Goal: Task Accomplishment & Management: Use online tool/utility

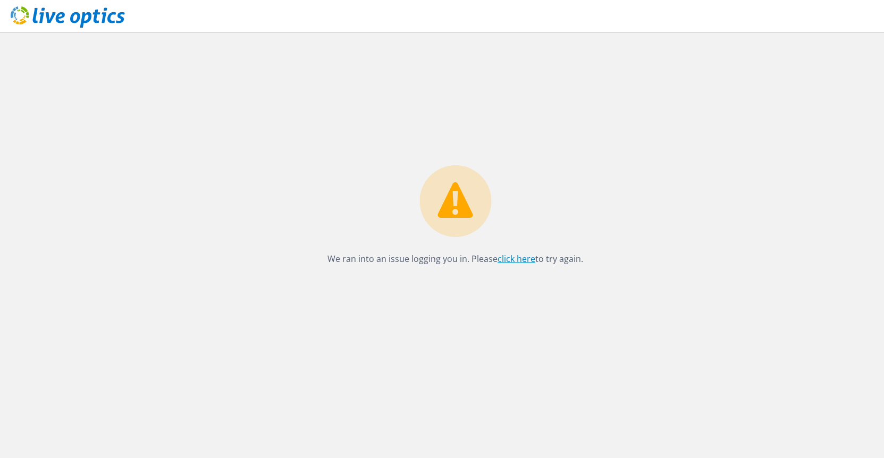
click at [522, 258] on link "click here" at bounding box center [517, 259] width 38 height 12
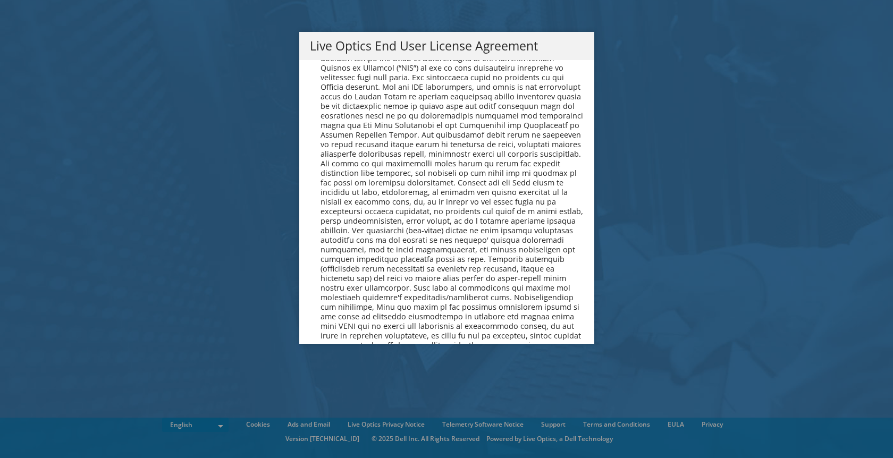
scroll to position [4050, 0]
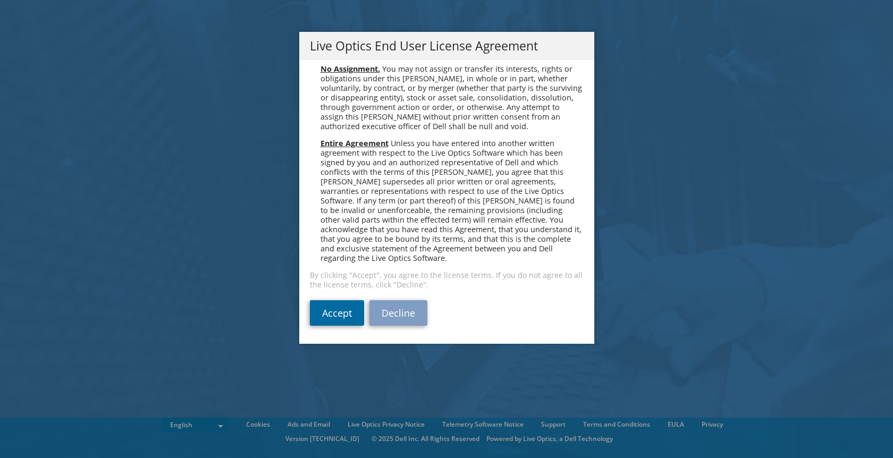
click at [334, 308] on link "Accept" at bounding box center [337, 313] width 54 height 26
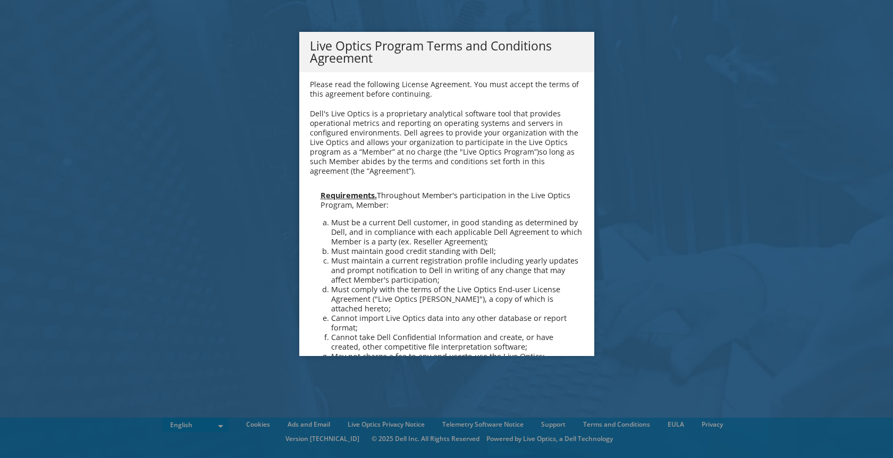
scroll to position [761, 0]
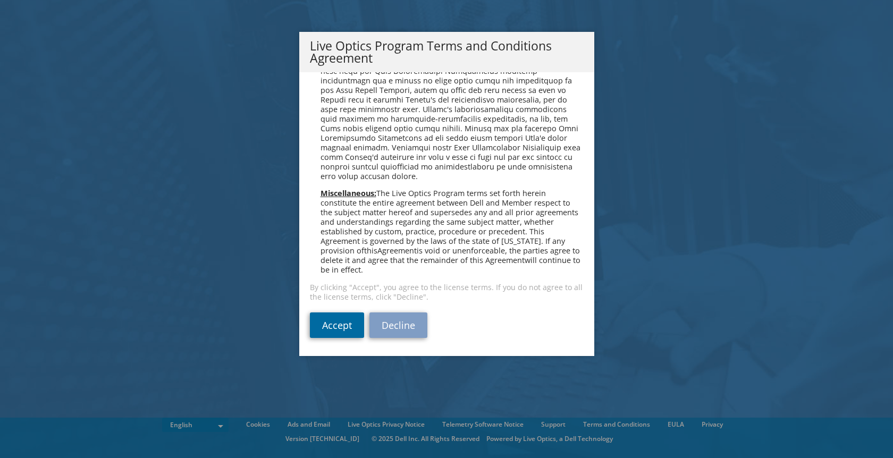
click at [332, 323] on link "Accept" at bounding box center [337, 326] width 54 height 26
click at [333, 326] on link "Accept" at bounding box center [337, 326] width 54 height 26
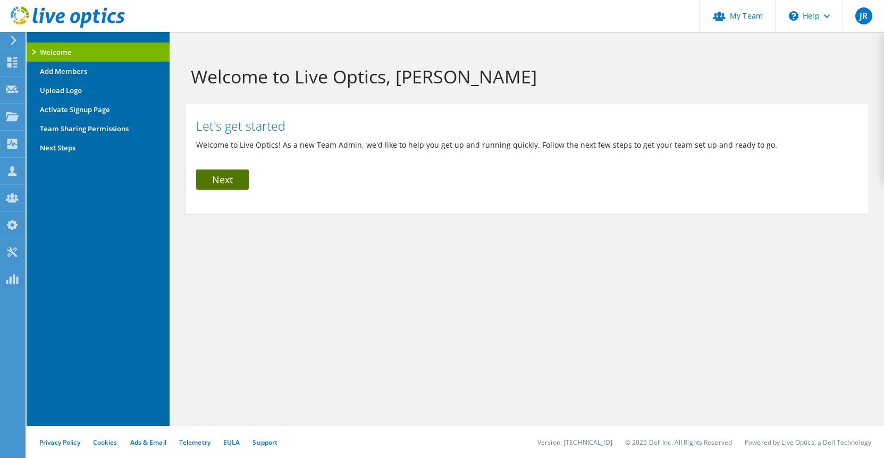
click at [220, 175] on link "Next" at bounding box center [222, 180] width 53 height 20
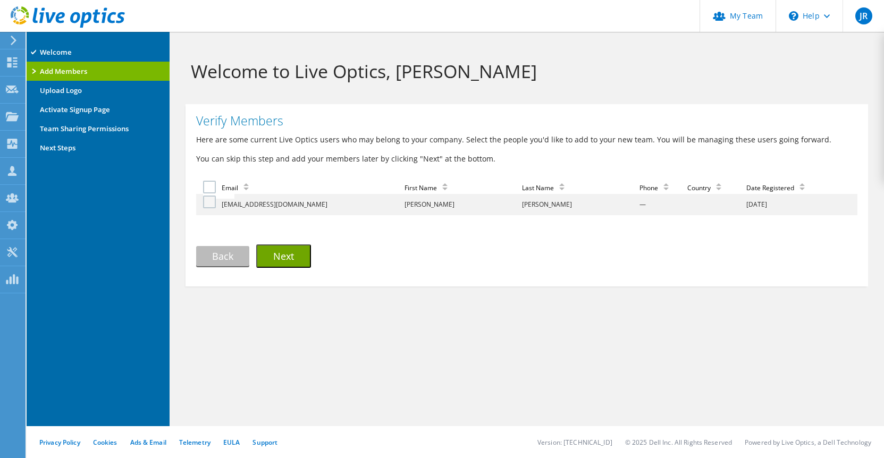
click at [212, 202] on label at bounding box center [210, 202] width 15 height 13
click at [0, 0] on input "checkbox" at bounding box center [0, 0] width 0 height 0
click at [288, 264] on button "Next" at bounding box center [283, 256] width 55 height 23
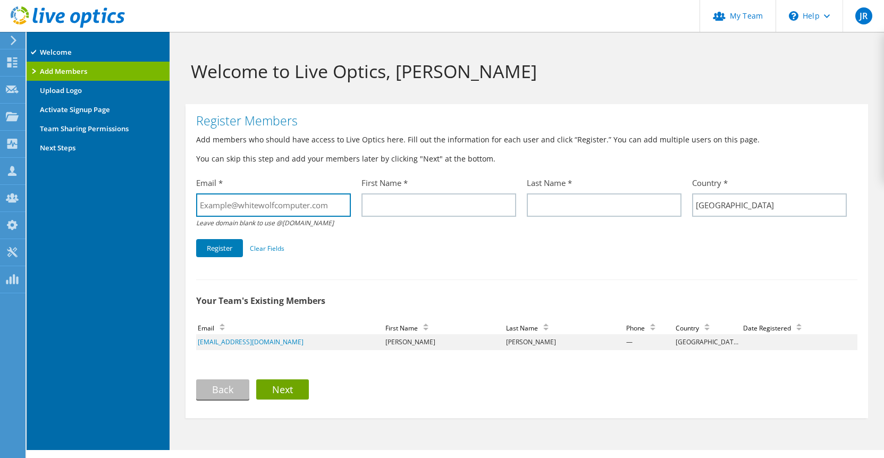
click at [284, 204] on input "text" at bounding box center [273, 205] width 155 height 23
type input "i"
type input "s"
type input "tickets@whitewolfcomputer.com"
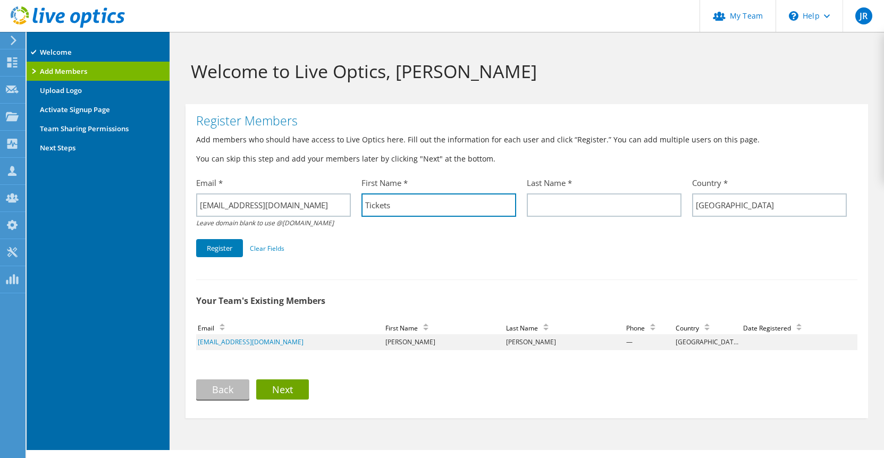
type input "Tickets"
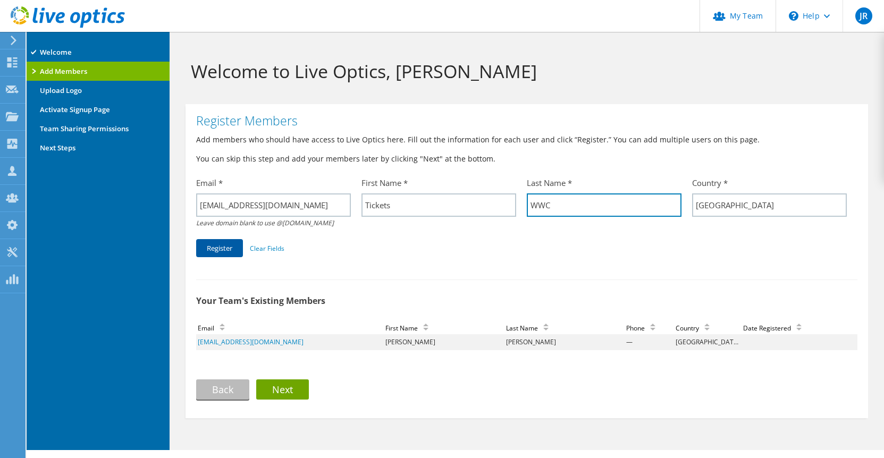
type input "WWC"
click at [212, 257] on button "Register" at bounding box center [219, 248] width 47 height 18
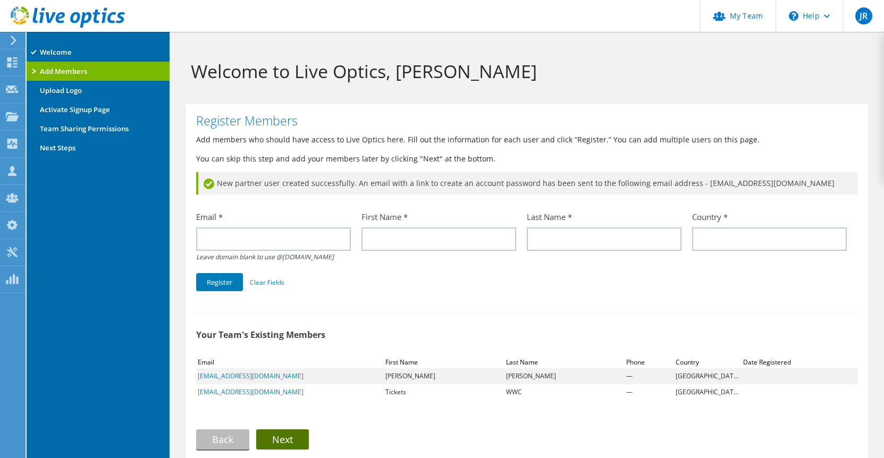
click at [291, 450] on link "Next" at bounding box center [282, 440] width 53 height 20
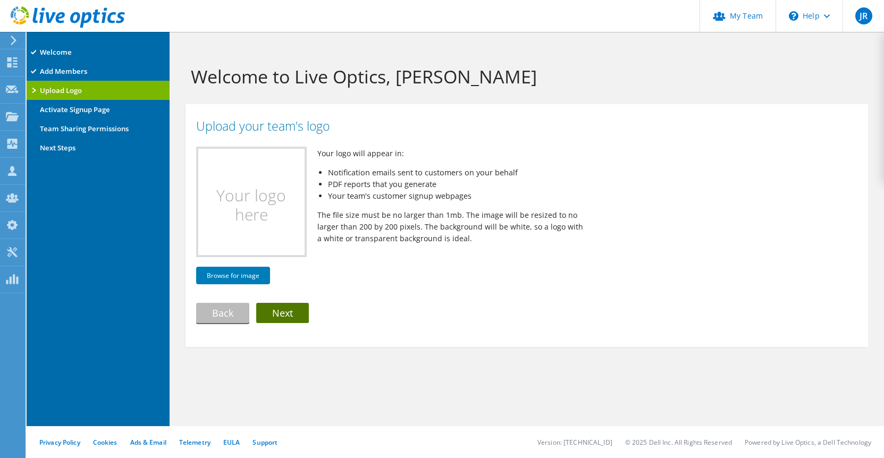
click at [298, 309] on link "Next" at bounding box center [282, 313] width 53 height 20
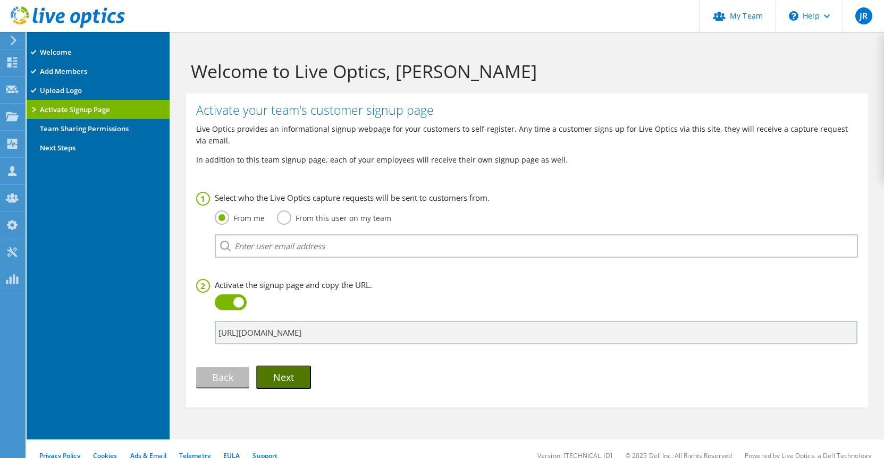
click at [278, 377] on button "Next" at bounding box center [283, 377] width 55 height 23
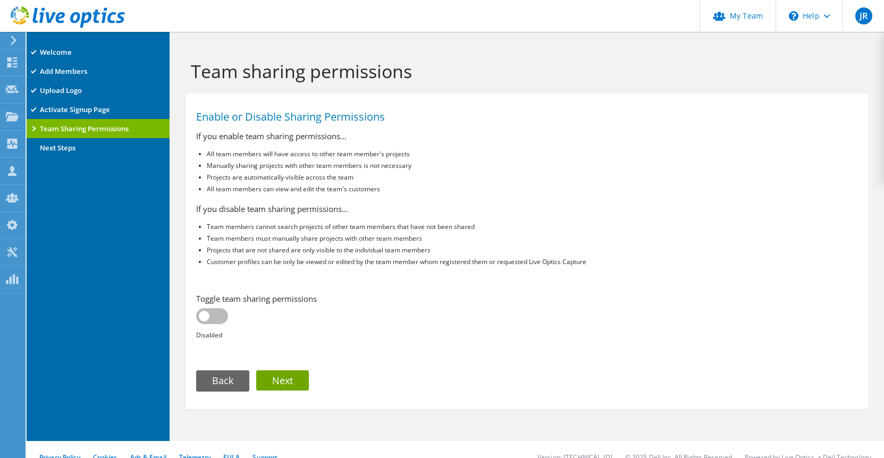
click at [234, 381] on link "Back" at bounding box center [222, 381] width 53 height 20
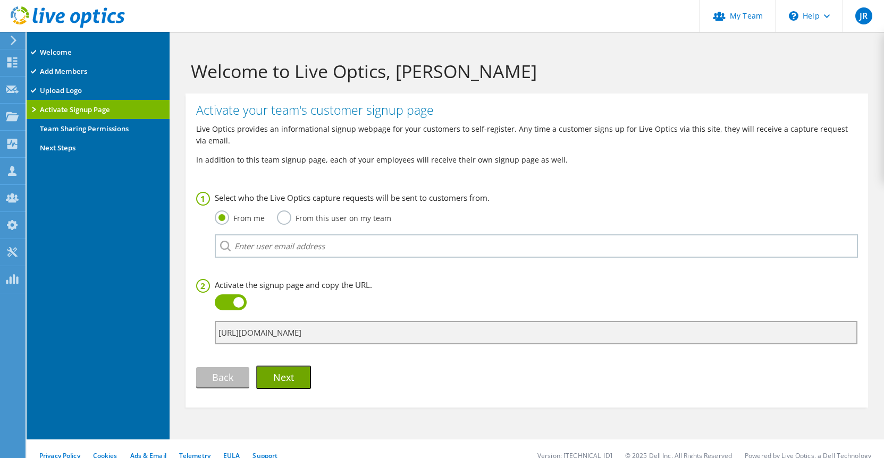
click at [259, 330] on input "[URL][DOMAIN_NAME]" at bounding box center [536, 332] width 643 height 23
click at [259, 330] on input "https://app.liveoptics.com/signup/whitewolfcomputer_com" at bounding box center [536, 332] width 643 height 23
click at [288, 384] on button "Next" at bounding box center [283, 377] width 55 height 23
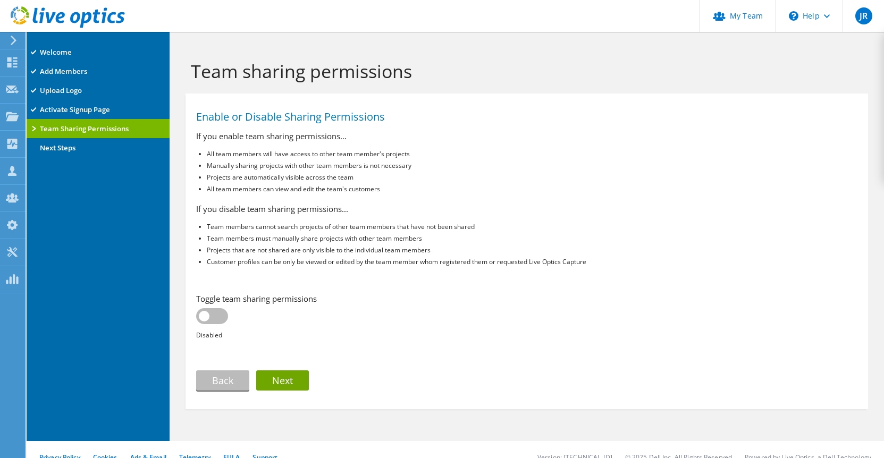
click at [217, 317] on label at bounding box center [212, 316] width 32 height 16
click at [0, 0] on input "checkbox" at bounding box center [0, 0] width 0 height 0
click at [288, 383] on link "Next" at bounding box center [282, 381] width 53 height 20
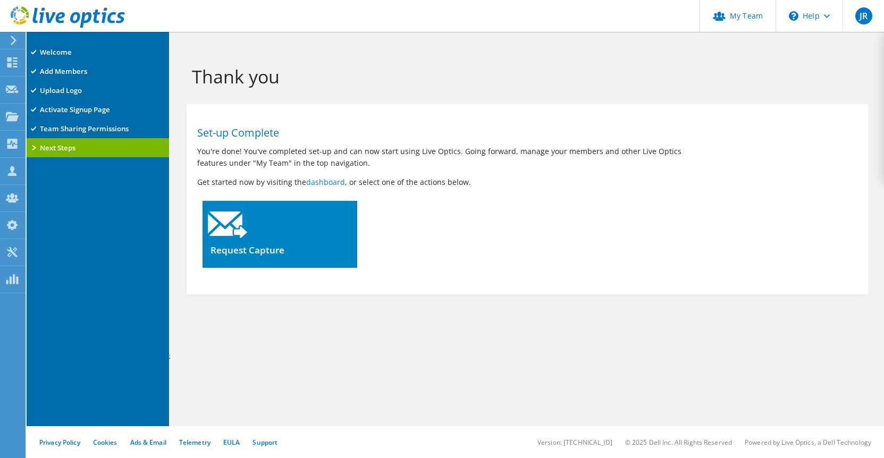
click at [234, 239] on div at bounding box center [280, 221] width 154 height 41
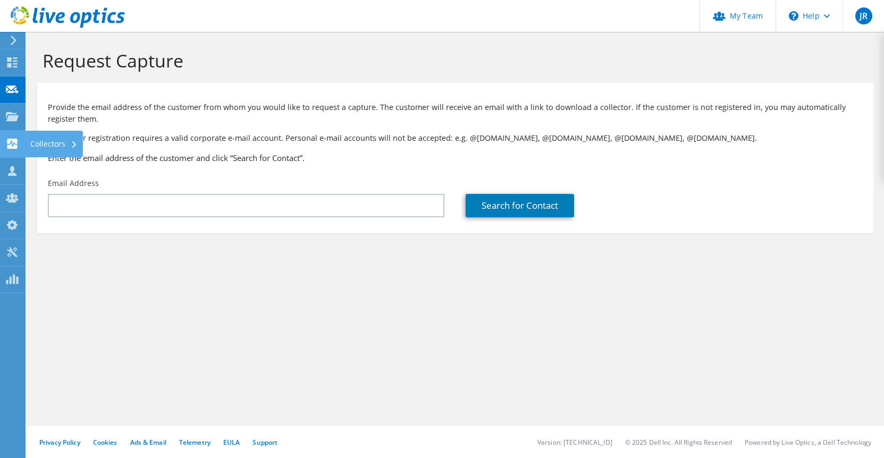
click at [18, 143] on icon at bounding box center [12, 144] width 13 height 10
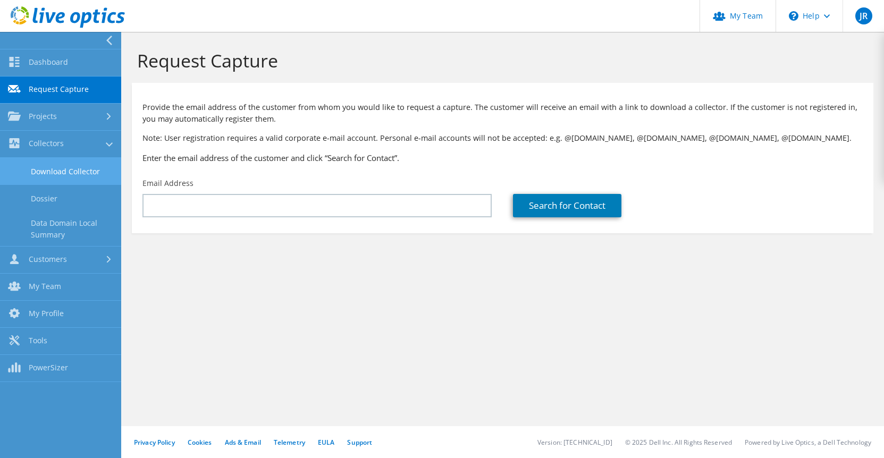
click at [64, 174] on link "Download Collector" at bounding box center [60, 171] width 121 height 27
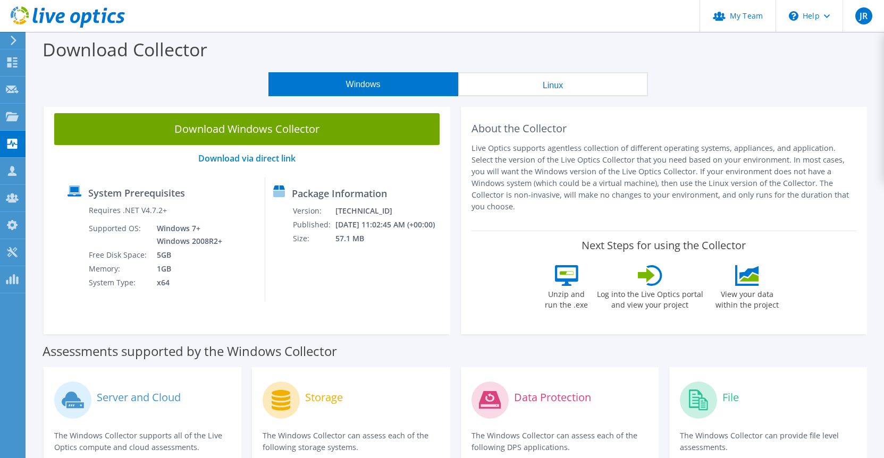
click at [223, 132] on link "Download Windows Collector" at bounding box center [246, 129] width 385 height 32
